Goal: Task Accomplishment & Management: Complete application form

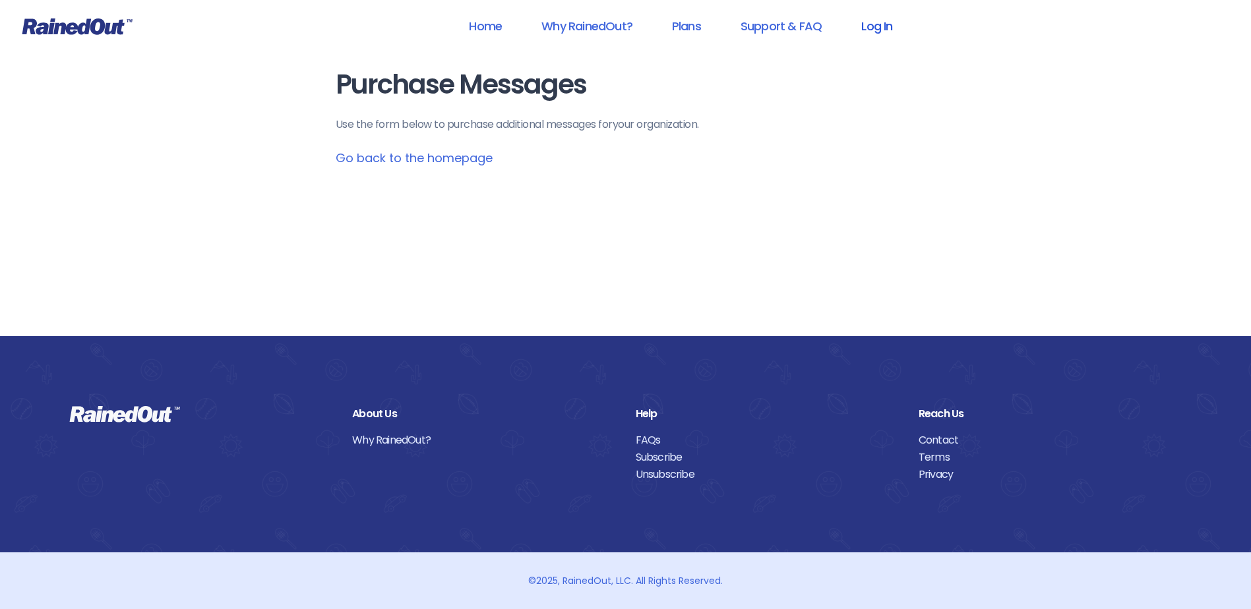
click at [878, 30] on link "Log In" at bounding box center [876, 26] width 65 height 30
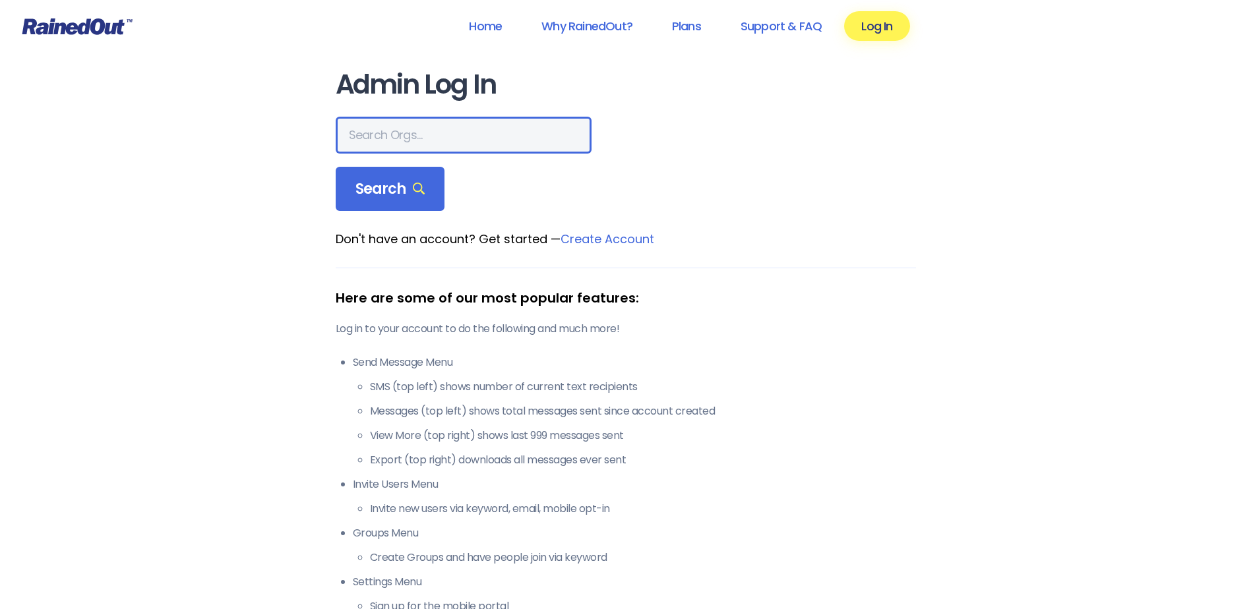
drag, startPoint x: 466, startPoint y: 142, endPoint x: 464, endPoint y: 149, distance: 7.1
click at [466, 148] on input "text" at bounding box center [464, 135] width 256 height 37
type input "hfah"
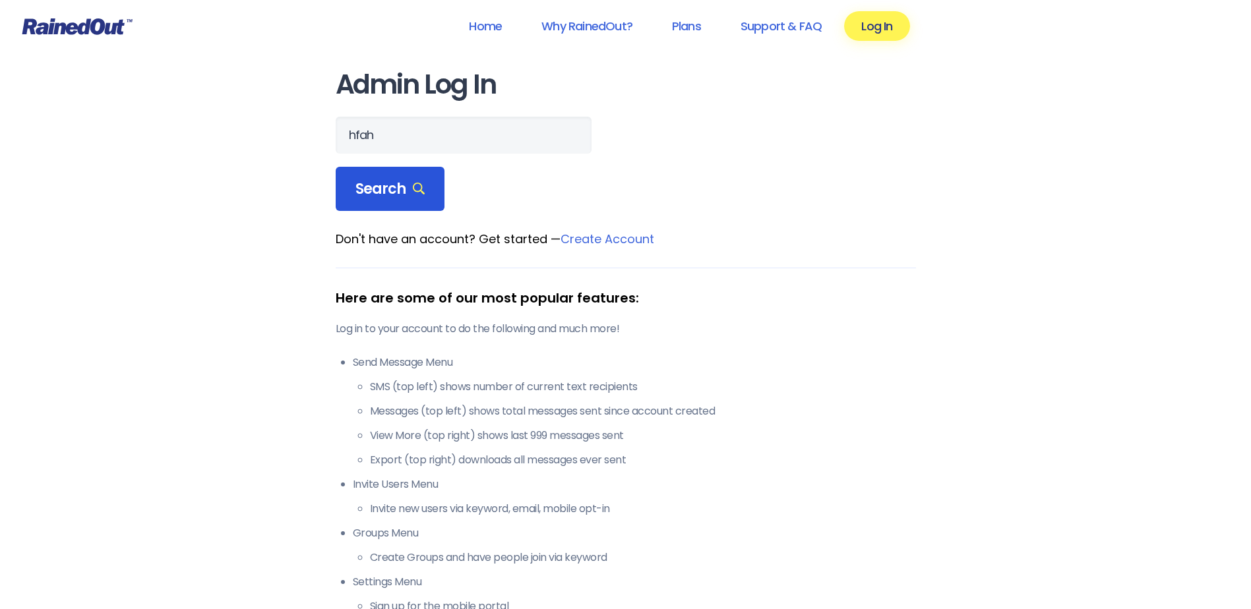
click at [398, 192] on span "Search" at bounding box center [391, 189] width 70 height 18
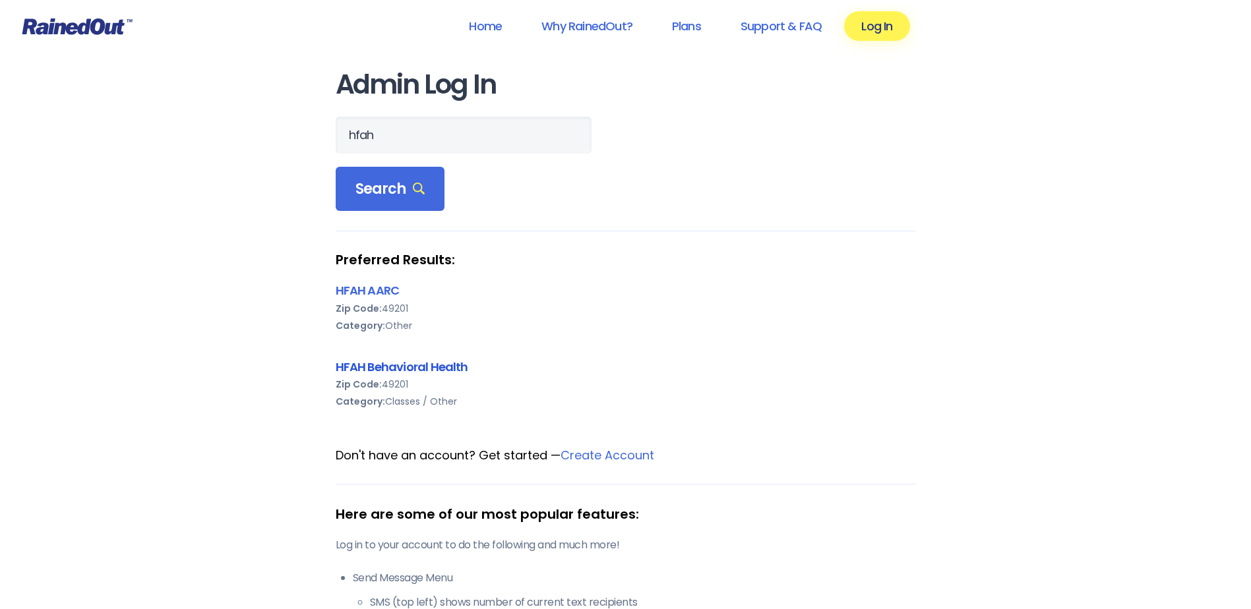
click at [392, 360] on link "HFAH Behavioral Health" at bounding box center [402, 367] width 133 height 16
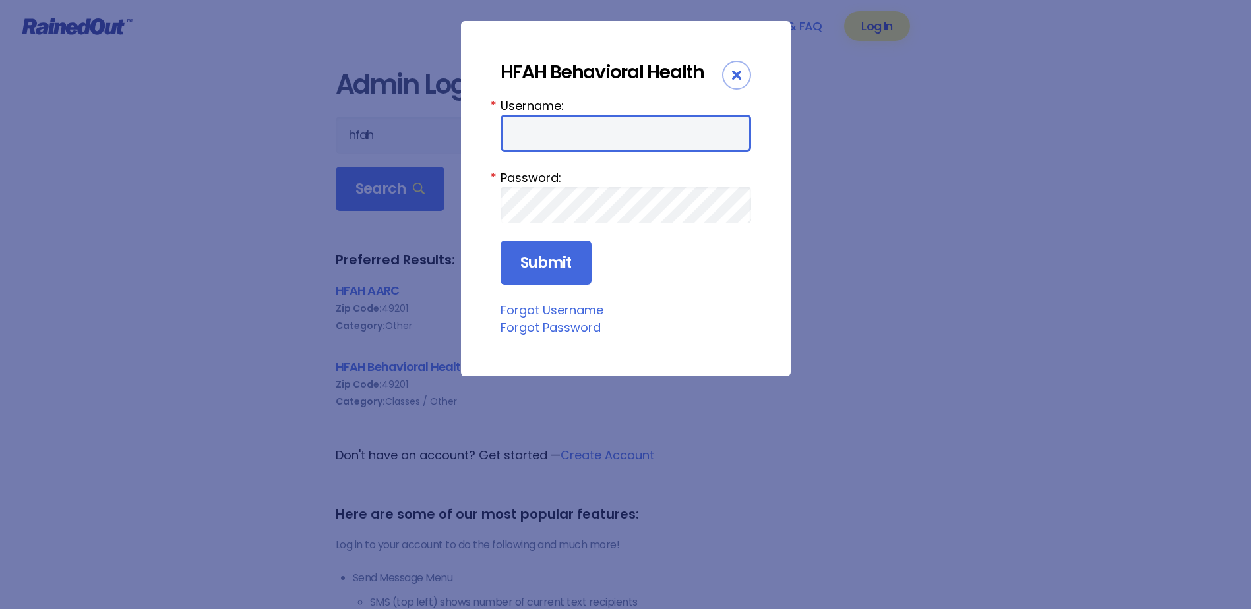
type input "chargenurse"
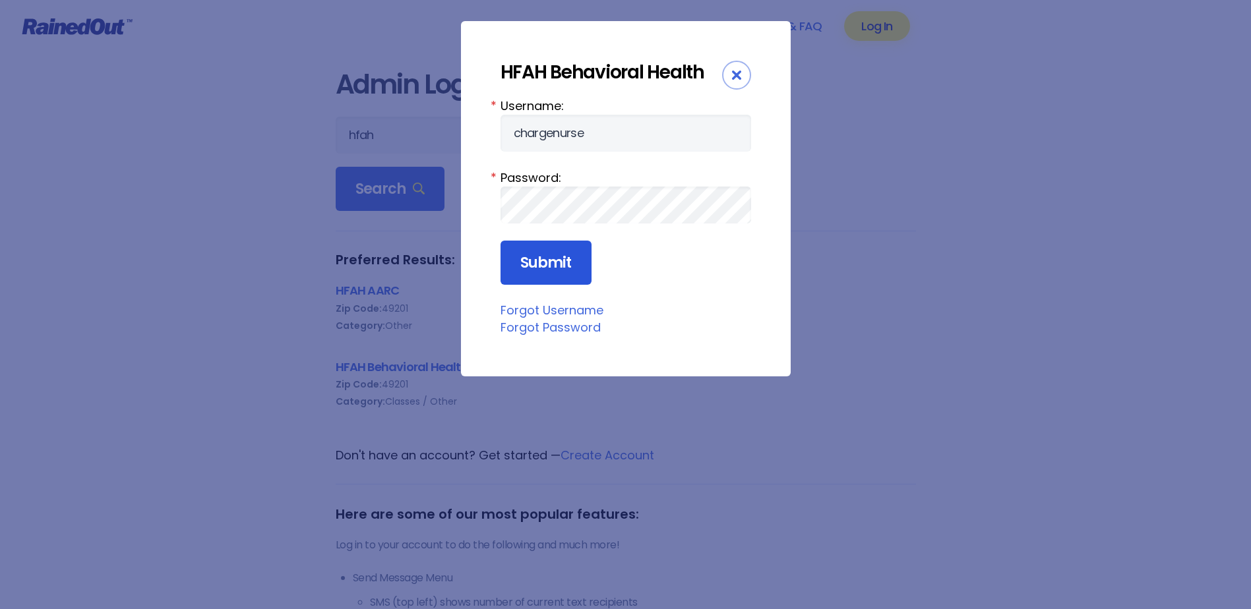
click at [535, 270] on input "Submit" at bounding box center [546, 263] width 91 height 45
